Goal: Information Seeking & Learning: Learn about a topic

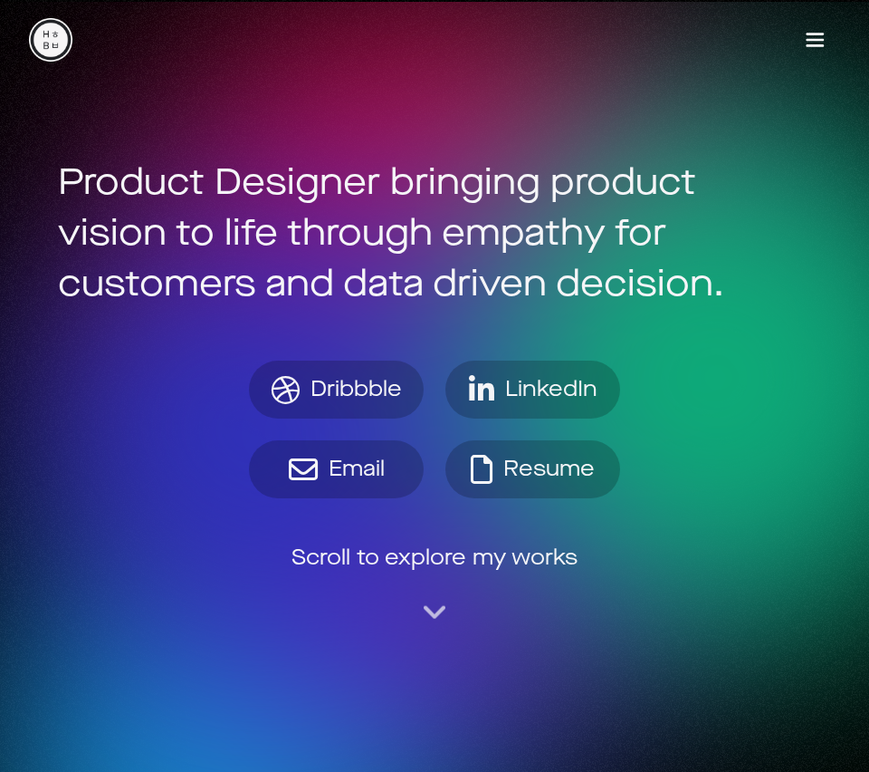
click at [805, 34] on icon "menu" at bounding box center [815, 39] width 29 height 29
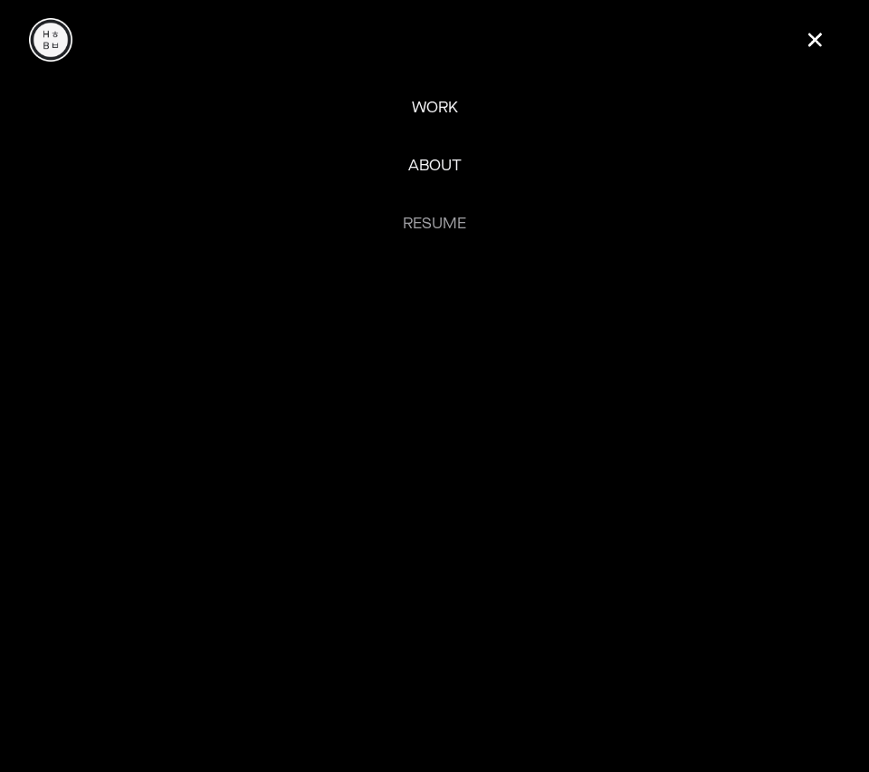
click at [426, 175] on link "ABOUT" at bounding box center [434, 167] width 869 height 58
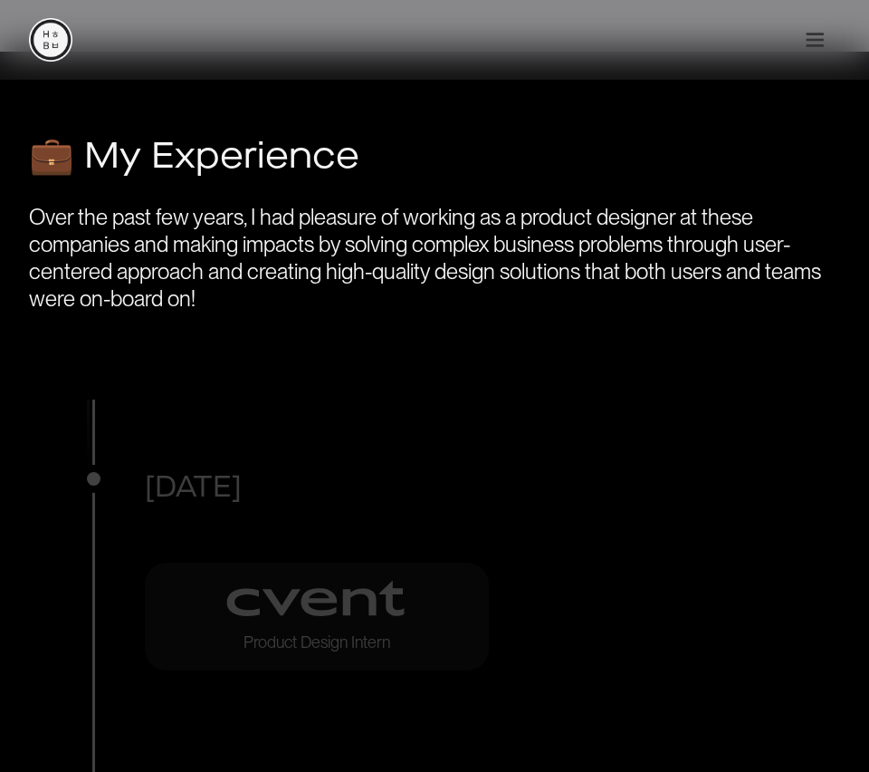
scroll to position [720, 0]
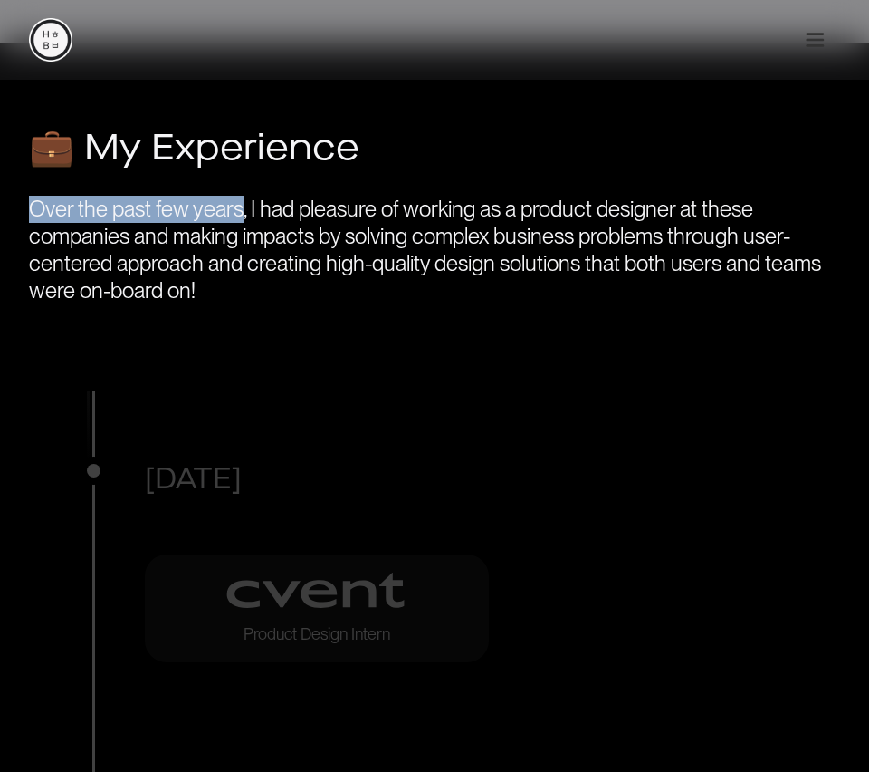
drag, startPoint x: 32, startPoint y: 177, endPoint x: 243, endPoint y: 177, distance: 211.0
click at [243, 196] on div "Over the past few years, I had pleasure of working as a product designer at the…" at bounding box center [434, 250] width 811 height 109
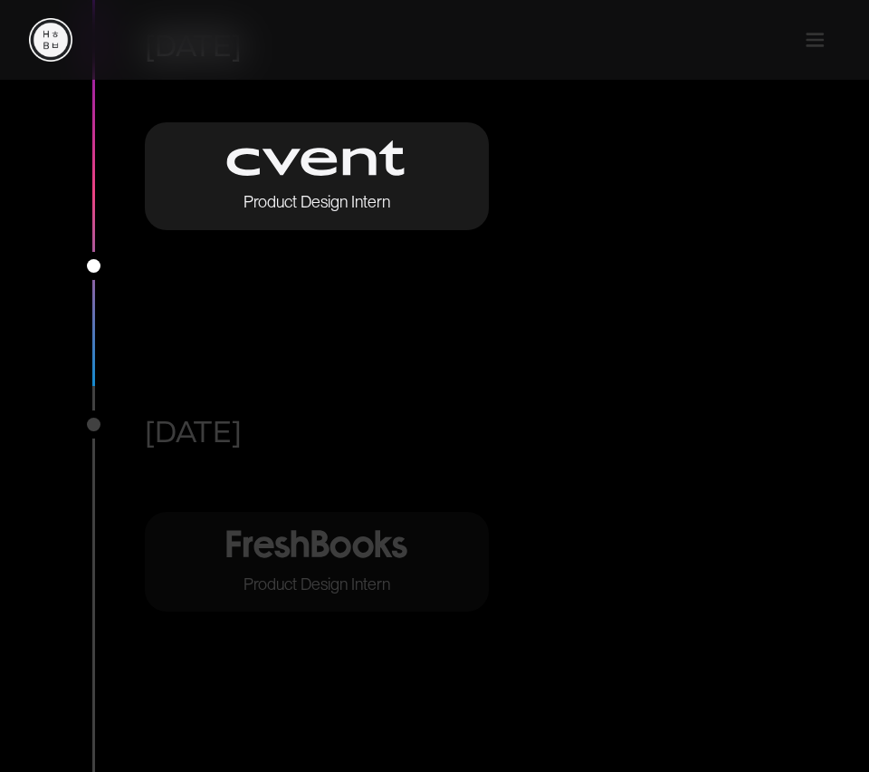
scroll to position [1084, 0]
